Goal: Book appointment/travel/reservation

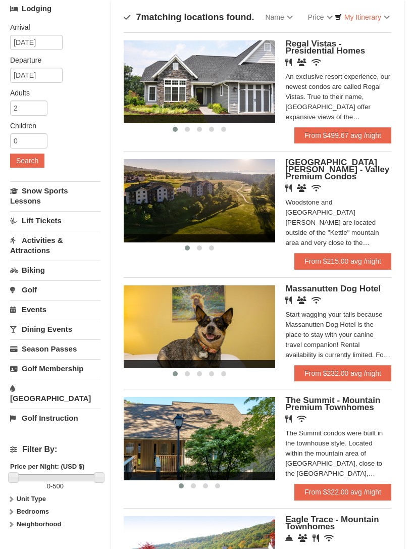
scroll to position [77, 0]
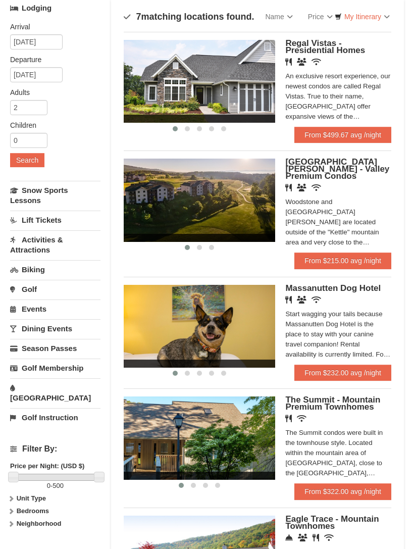
click at [32, 244] on link "Activities & Attractions" at bounding box center [55, 244] width 90 height 29
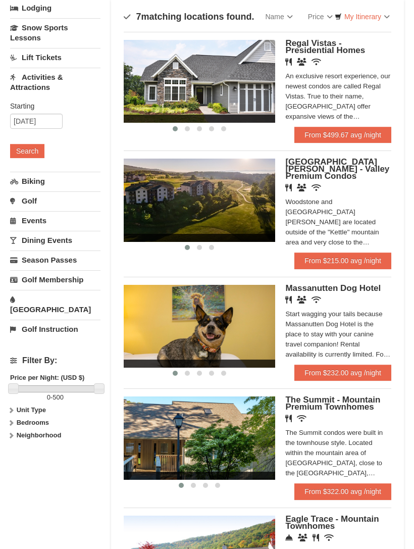
click at [24, 152] on button "Search" at bounding box center [27, 151] width 34 height 14
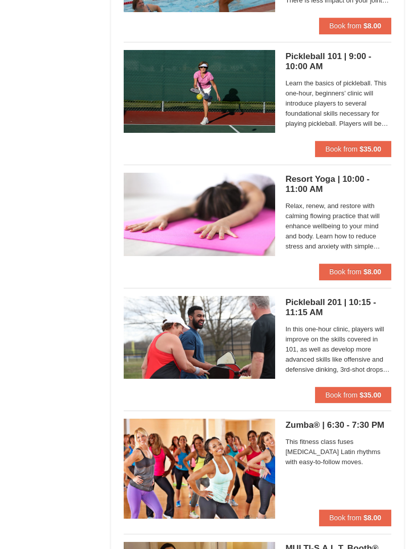
scroll to position [1545, 0]
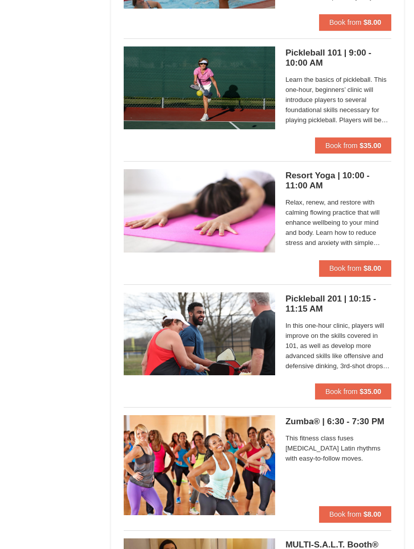
click at [31, 152] on div "Lodging Arrival Please format dates MM/DD/YYYY Please format dates MM/DD/YYYY […" at bounding box center [207, 270] width 394 height 3478
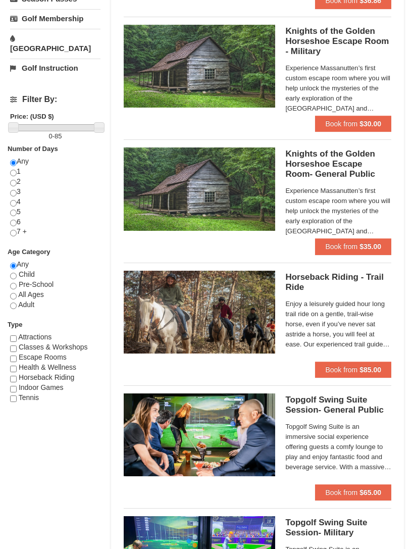
scroll to position [0, 0]
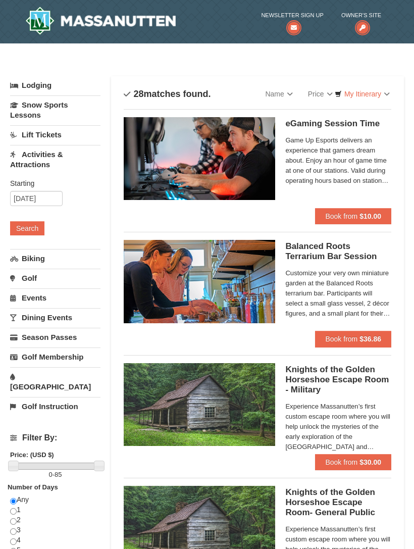
click at [66, 147] on link "Activities & Attractions" at bounding box center [55, 159] width 90 height 29
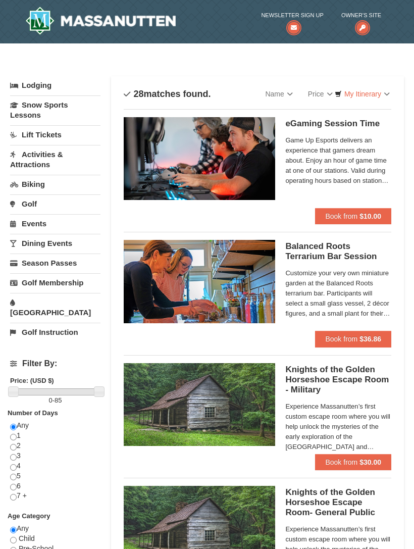
click at [64, 134] on link "Lift Tickets" at bounding box center [55, 134] width 90 height 19
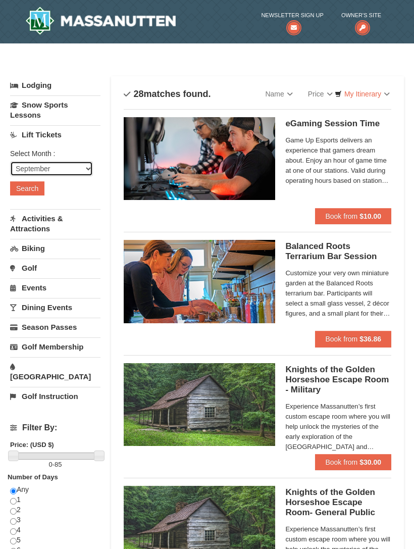
click at [73, 171] on select "September October November December January February March April May June July …" at bounding box center [51, 168] width 83 height 15
select select "10"
click at [36, 189] on button "Search" at bounding box center [27, 188] width 34 height 14
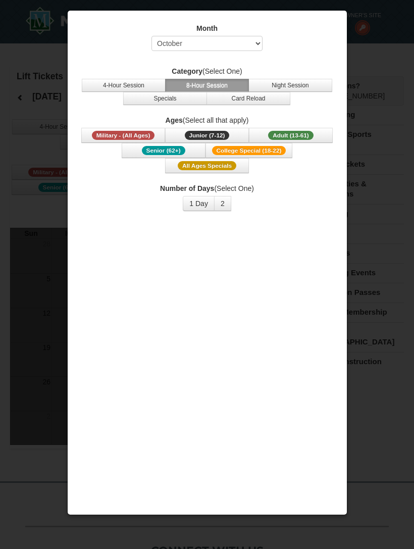
select select "10"
click at [185, 94] on button "Specials" at bounding box center [165, 98] width 84 height 13
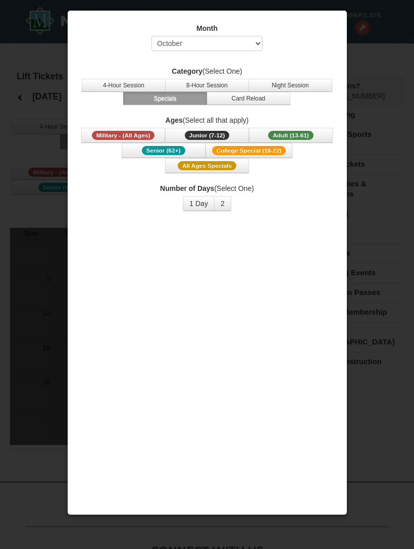
click at [225, 203] on button "2" at bounding box center [222, 203] width 17 height 15
click at [201, 203] on button "1 Day" at bounding box center [199, 203] width 32 height 15
click at [58, 255] on div at bounding box center [207, 274] width 414 height 549
click at [295, 128] on button "Adult (13-61) (13 - 61)" at bounding box center [291, 135] width 84 height 15
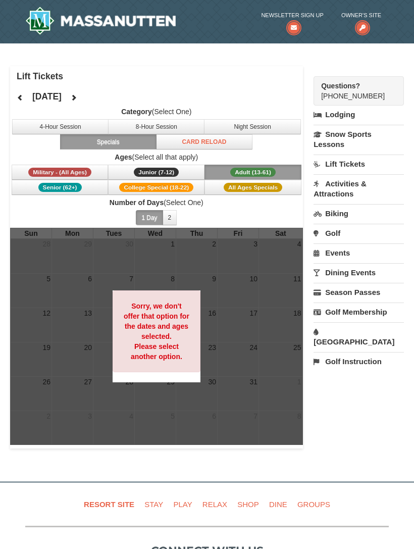
click at [253, 188] on span "All Ages Specials" at bounding box center [253, 187] width 59 height 9
click at [253, 168] on span "Adult (13-61)" at bounding box center [252, 172] width 45 height 9
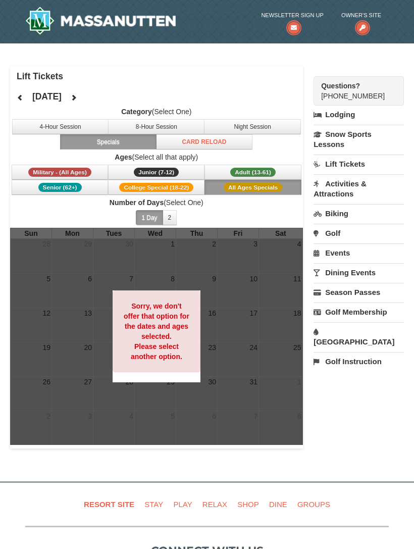
click at [70, 127] on button "4-Hour Session" at bounding box center [60, 126] width 96 height 15
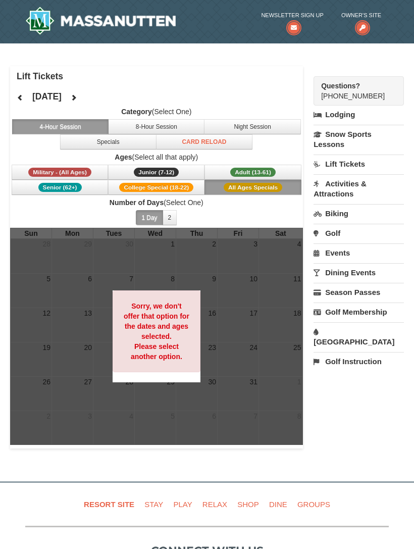
click at [183, 322] on strong "Sorry, we don't offer that option for the dates and ages selected. Please selec…" at bounding box center [157, 331] width 66 height 59
click at [266, 175] on span "Adult (13-61)" at bounding box center [252, 172] width 45 height 9
click at [262, 174] on span "Adult (13-61)" at bounding box center [252, 172] width 45 height 9
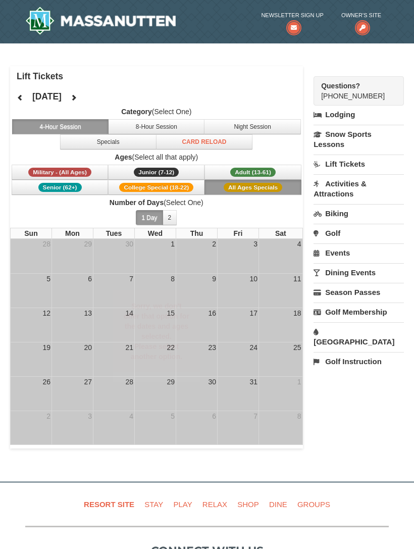
click at [262, 174] on span "Adult (13-61)" at bounding box center [252, 172] width 45 height 9
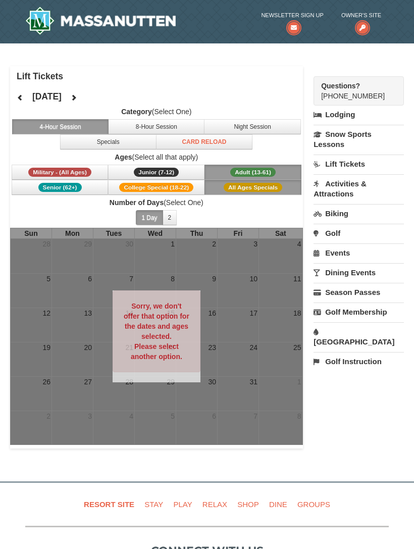
click at [264, 175] on span "Adult (13-61)" at bounding box center [252, 172] width 45 height 9
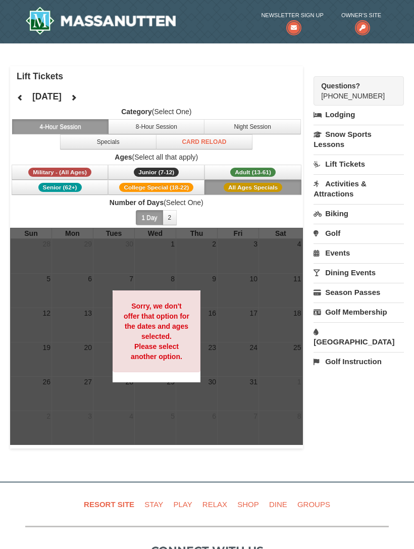
click at [62, 98] on h4 "October 2025" at bounding box center [46, 96] width 29 height 10
click at [17, 99] on icon at bounding box center [20, 97] width 7 height 7
click at [170, 304] on strong "Sorry, we don't offer that option for the dates and ages selected. Please selec…" at bounding box center [157, 331] width 66 height 59
click at [176, 218] on button "2" at bounding box center [170, 217] width 15 height 15
click at [138, 224] on button "1 Day" at bounding box center [149, 217] width 27 height 15
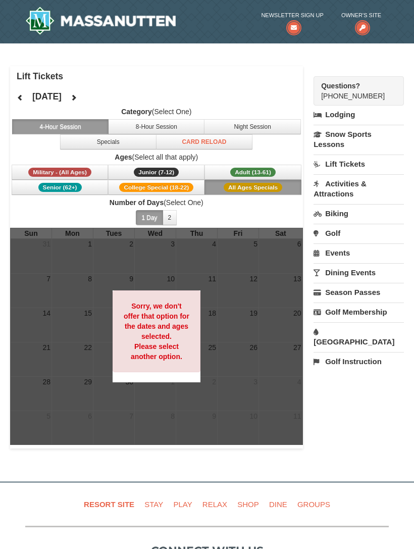
click at [22, 94] on icon at bounding box center [20, 97] width 7 height 7
click at [84, 97] on button at bounding box center [74, 97] width 20 height 15
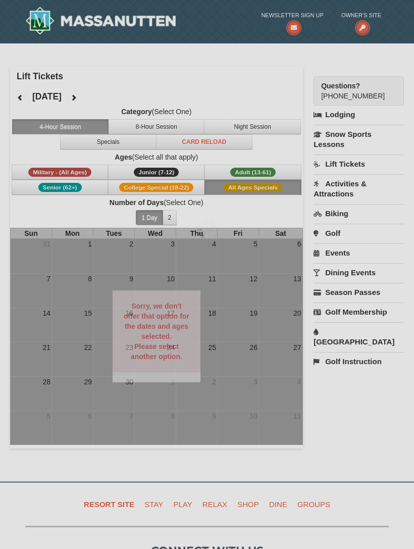
click at [91, 96] on div at bounding box center [207, 274] width 414 height 549
